Goal: Information Seeking & Learning: Learn about a topic

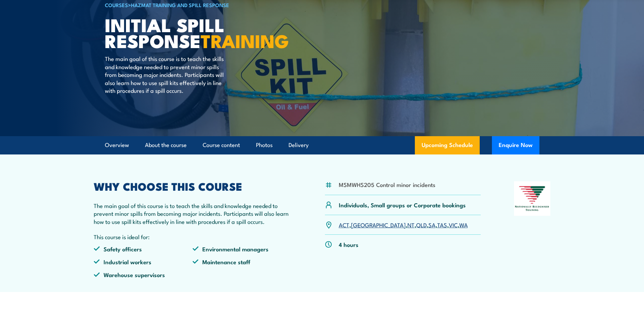
scroll to position [68, 0]
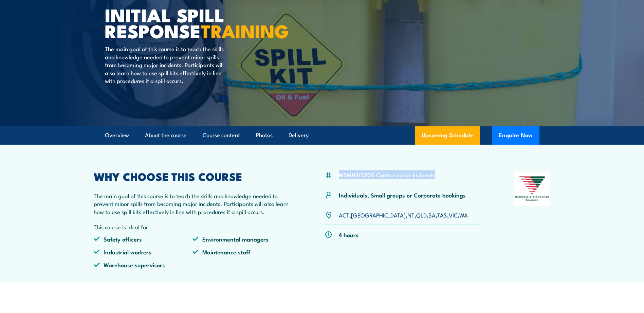
drag, startPoint x: 438, startPoint y: 176, endPoint x: 338, endPoint y: 179, distance: 100.5
click at [338, 179] on div "MSMWHS205 Control minor incidents" at bounding box center [403, 179] width 156 height 14
copy li "MSMWHS205 Control minor incidents"
click at [448, 216] on link "VIC" at bounding box center [452, 215] width 9 height 8
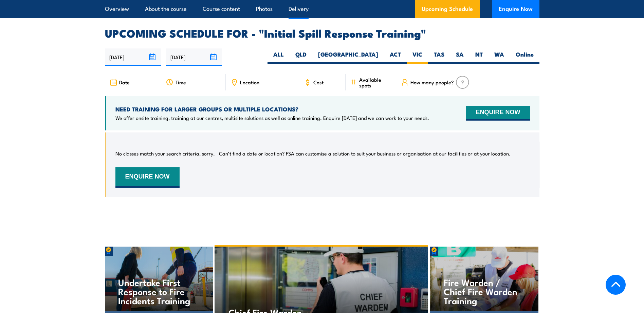
scroll to position [1005, 0]
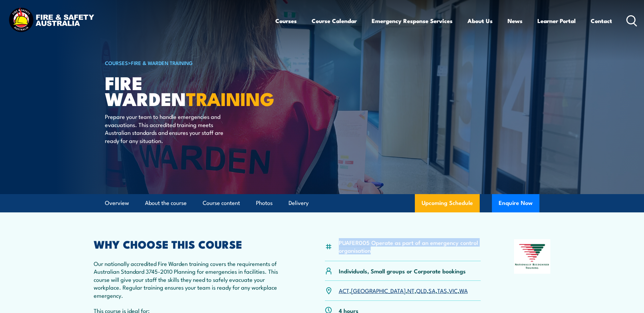
drag, startPoint x: 375, startPoint y: 253, endPoint x: 340, endPoint y: 246, distance: 36.1
click at [340, 246] on li "PUAFER005 Operate as part of an emergency control organisation" at bounding box center [410, 247] width 142 height 16
copy li "PUAFER005 Operate as part of an emergency control organisation"
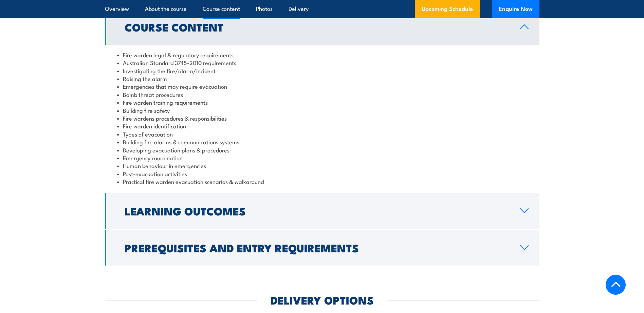
scroll to position [712, 0]
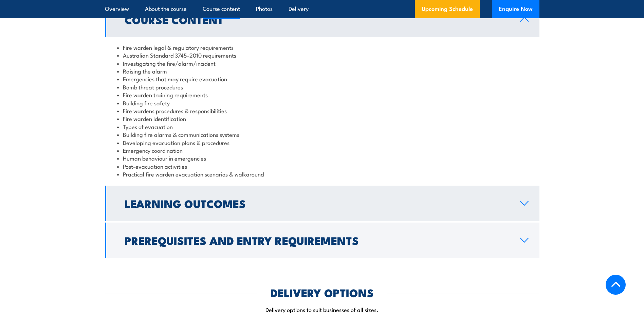
click at [226, 208] on h2 "Learning Outcomes" at bounding box center [317, 203] width 384 height 9
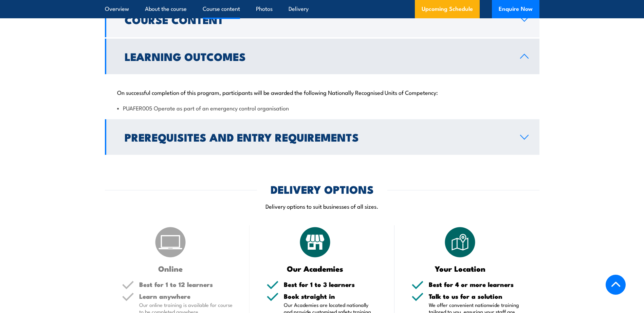
click at [240, 139] on h2 "Prerequisites and Entry Requirements" at bounding box center [317, 136] width 384 height 9
